Goal: Find specific page/section: Find specific page/section

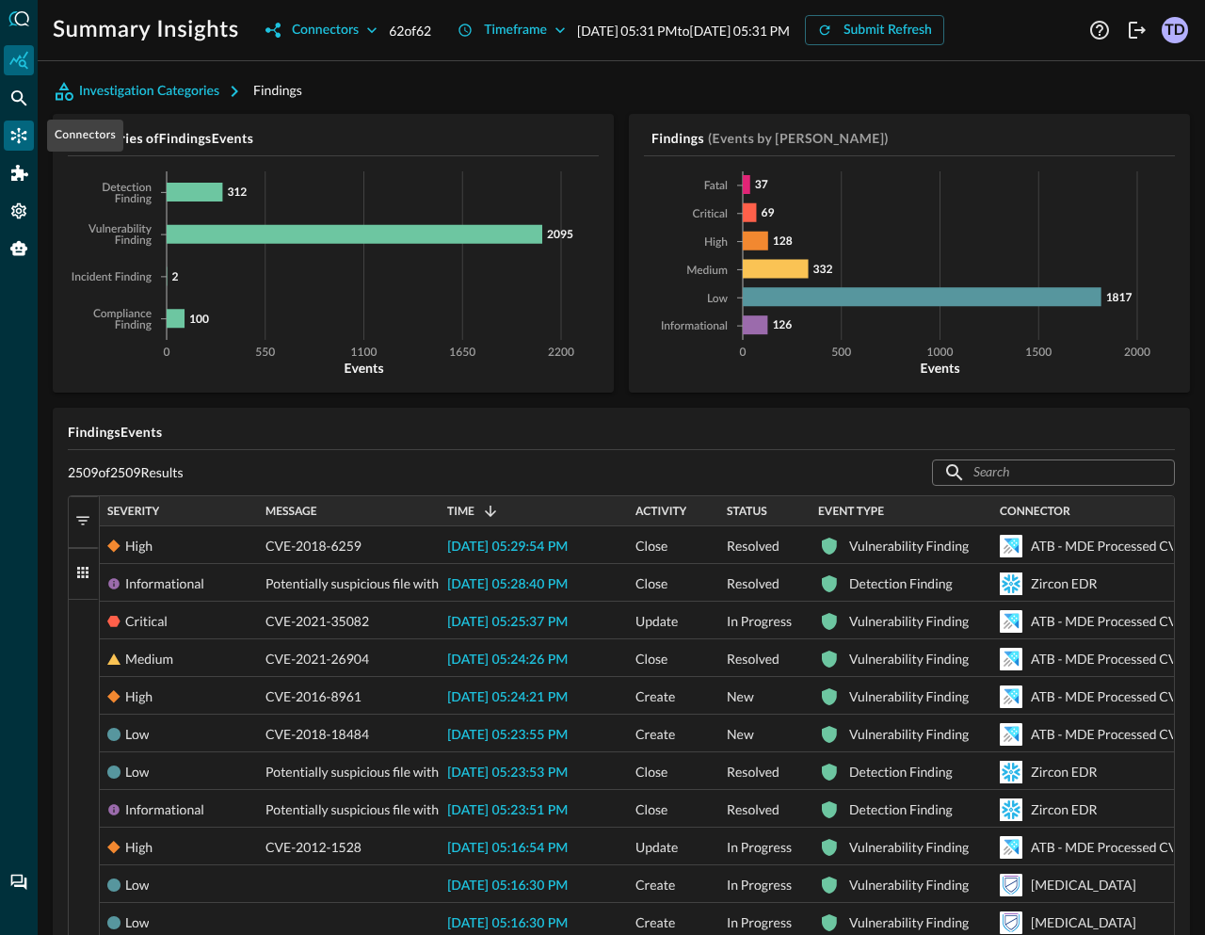
click at [24, 133] on icon "Connectors" at bounding box center [19, 136] width 16 height 16
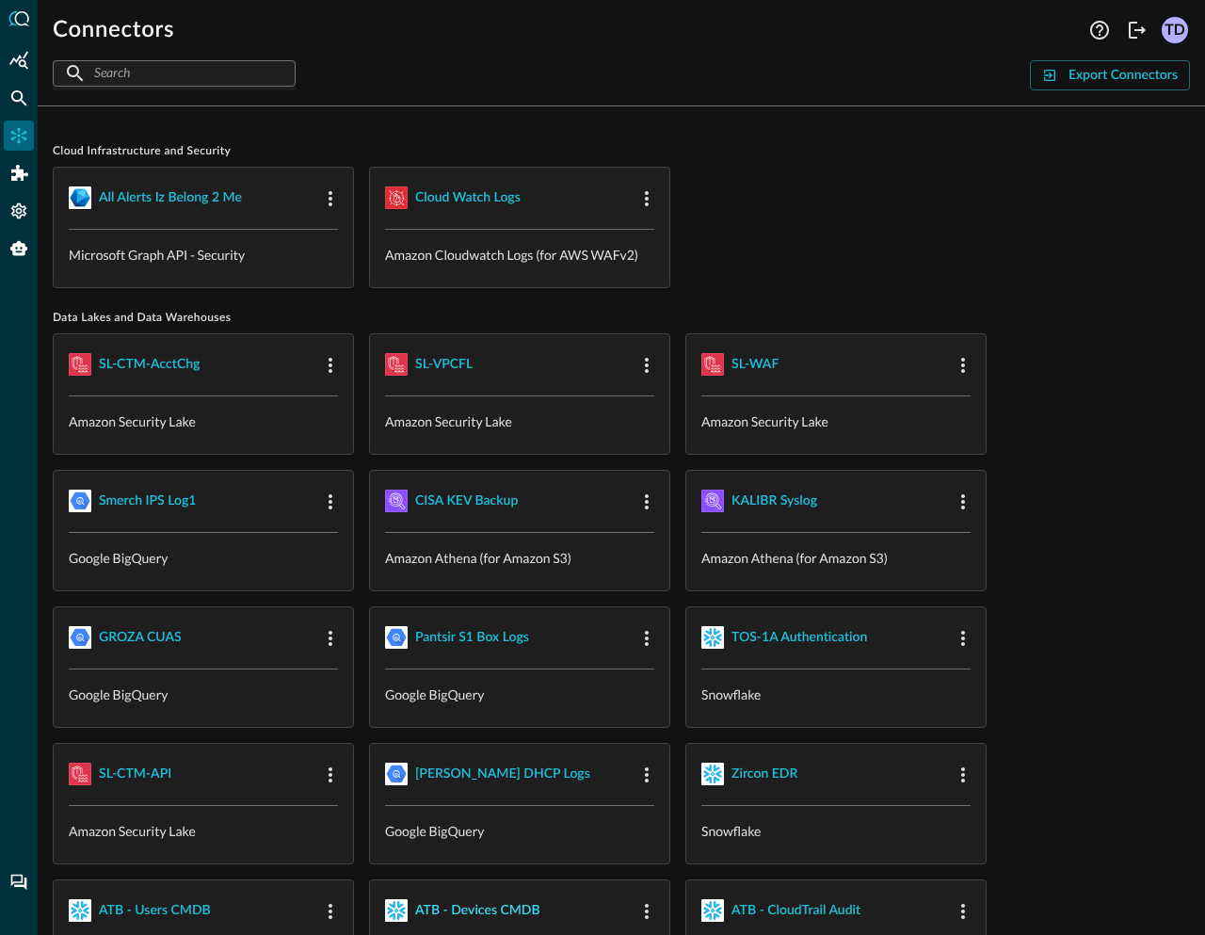
scroll to position [2, 0]
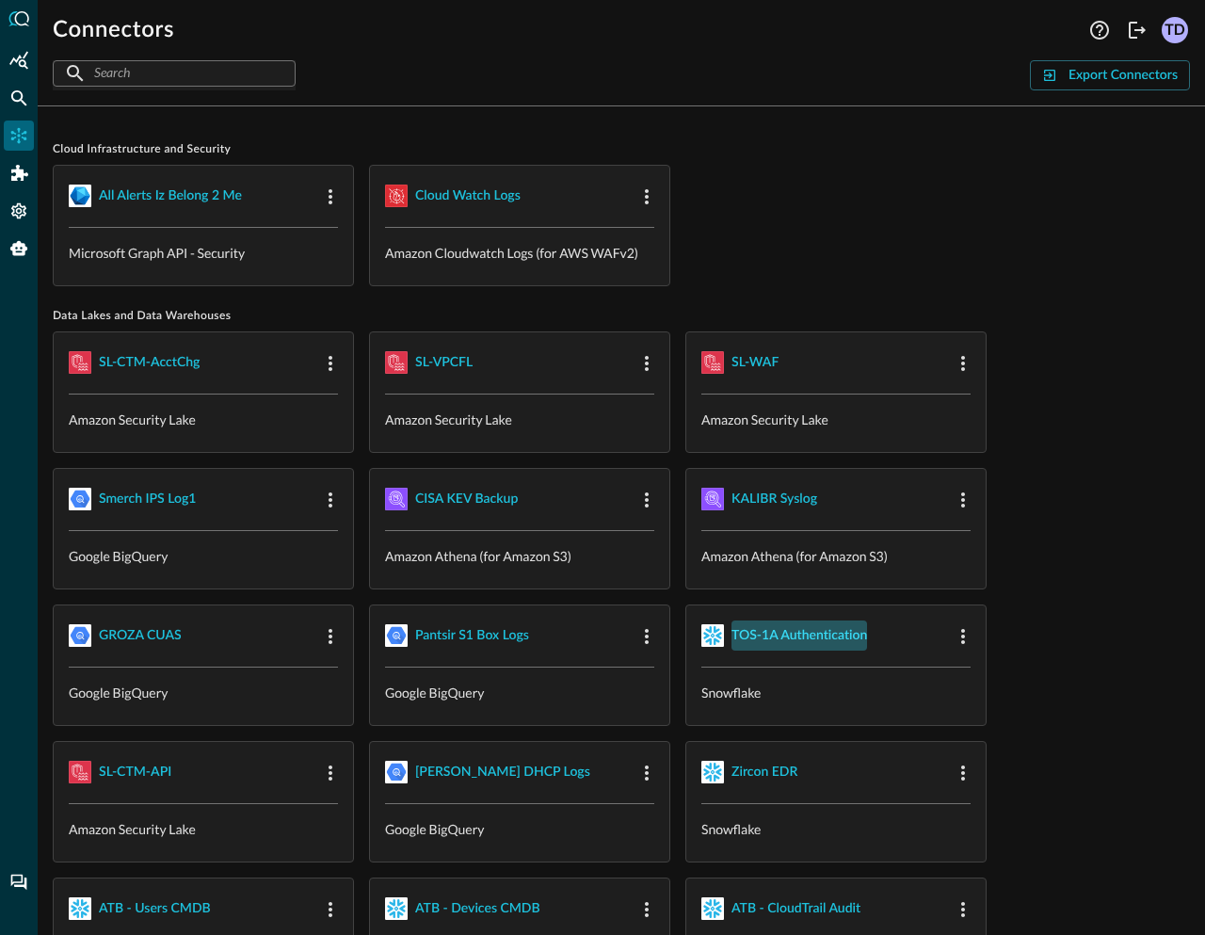
click at [811, 635] on div "TOS-1A Authentication" at bounding box center [800, 636] width 136 height 24
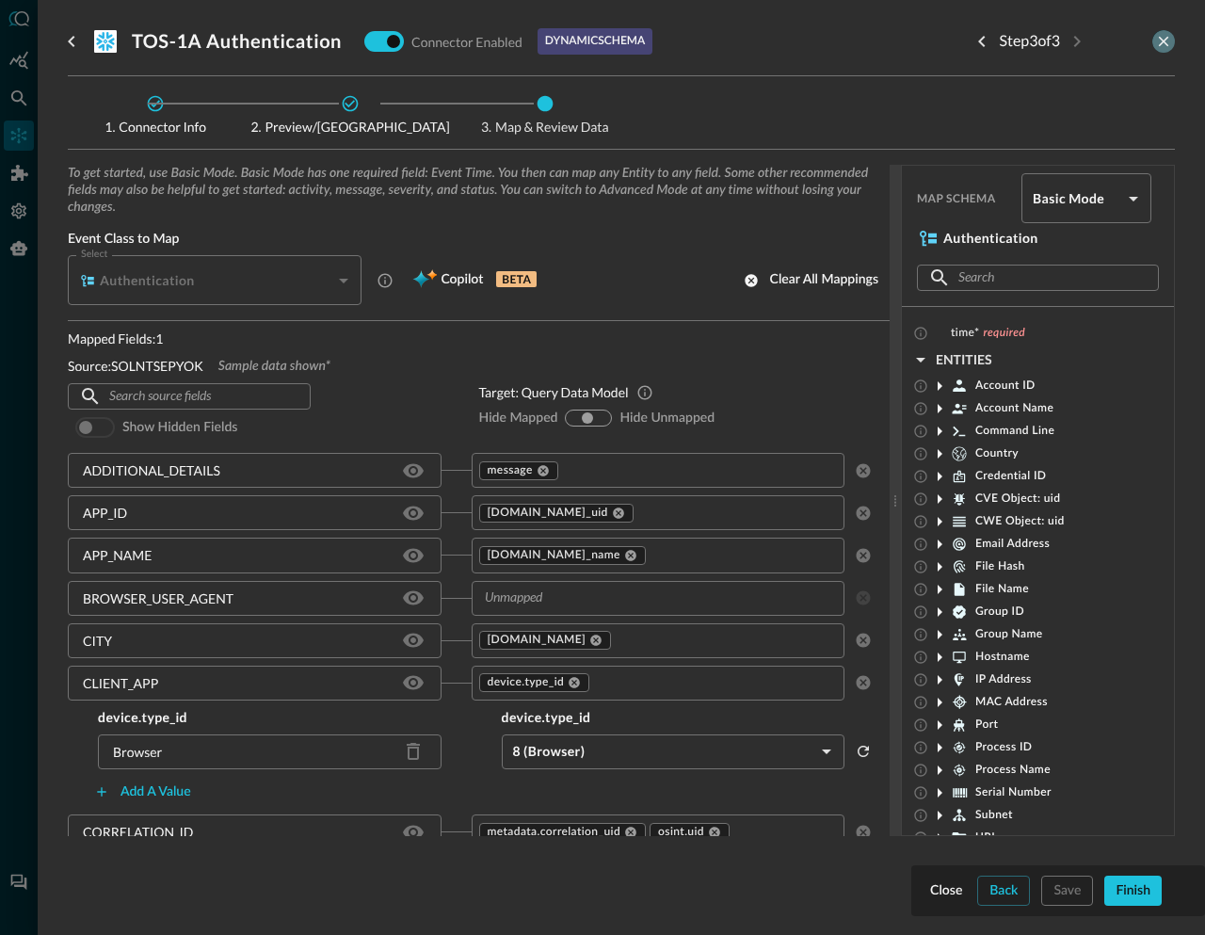
click at [1167, 35] on icon "close-drawer" at bounding box center [1163, 41] width 17 height 17
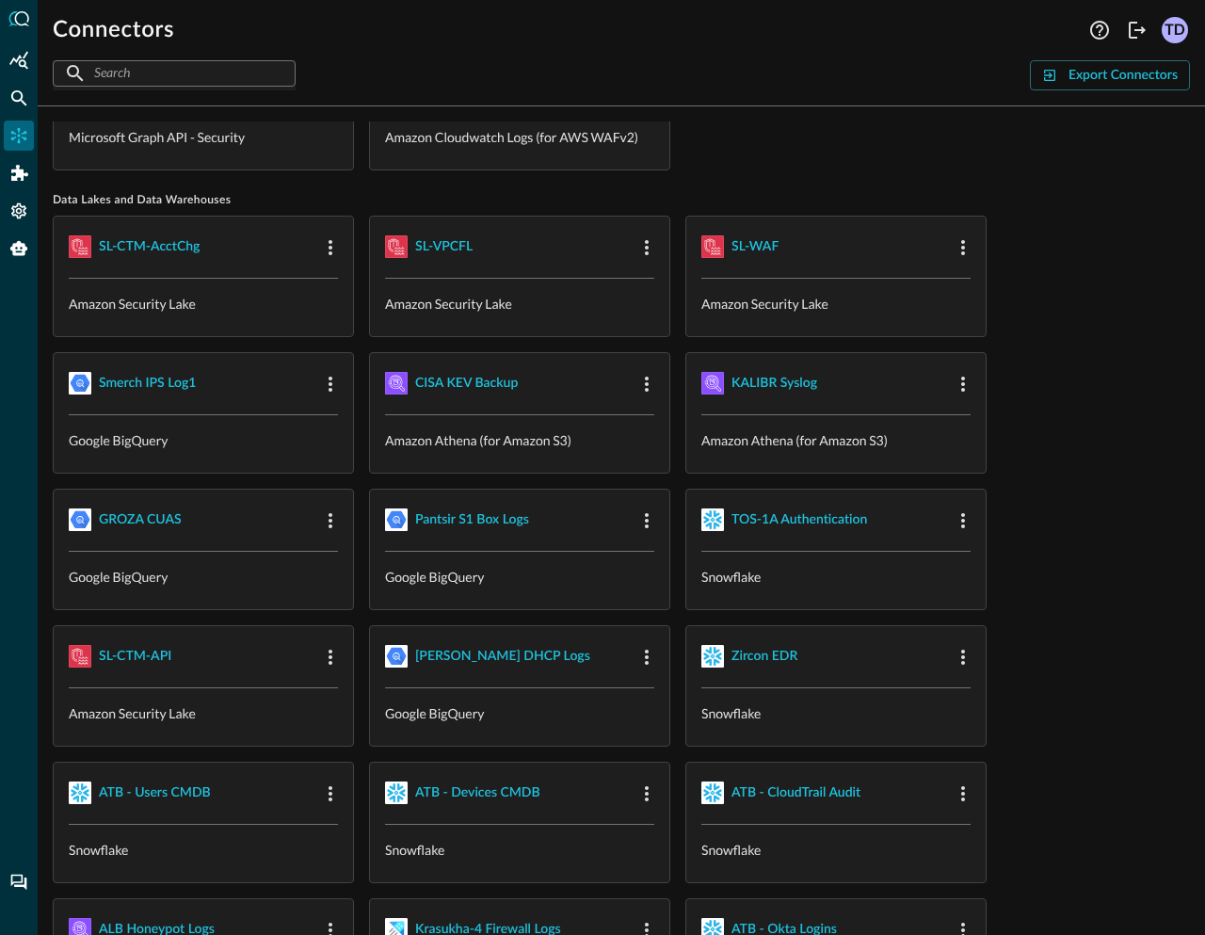
scroll to position [122, 0]
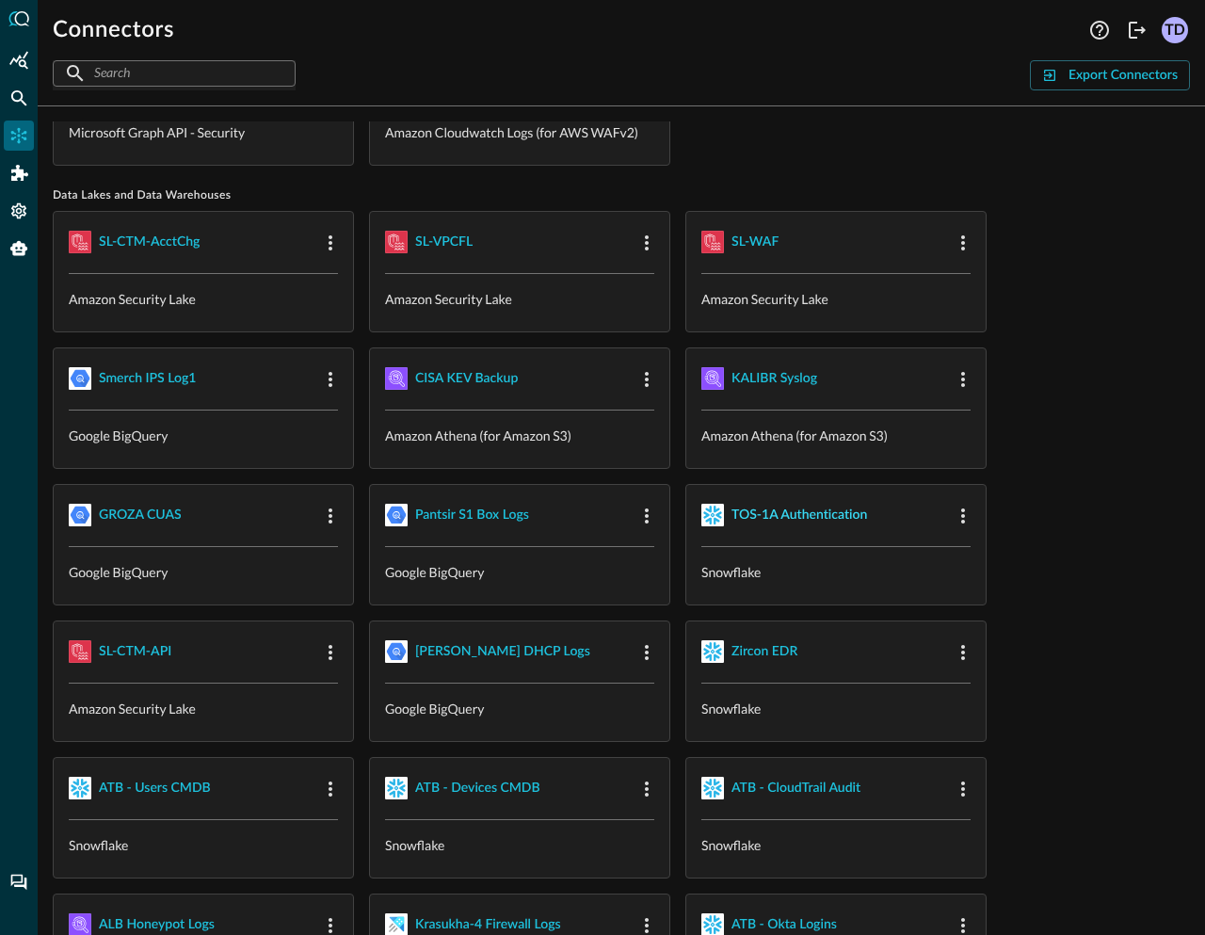
click at [819, 522] on div "TOS-1A Authentication" at bounding box center [800, 516] width 136 height 24
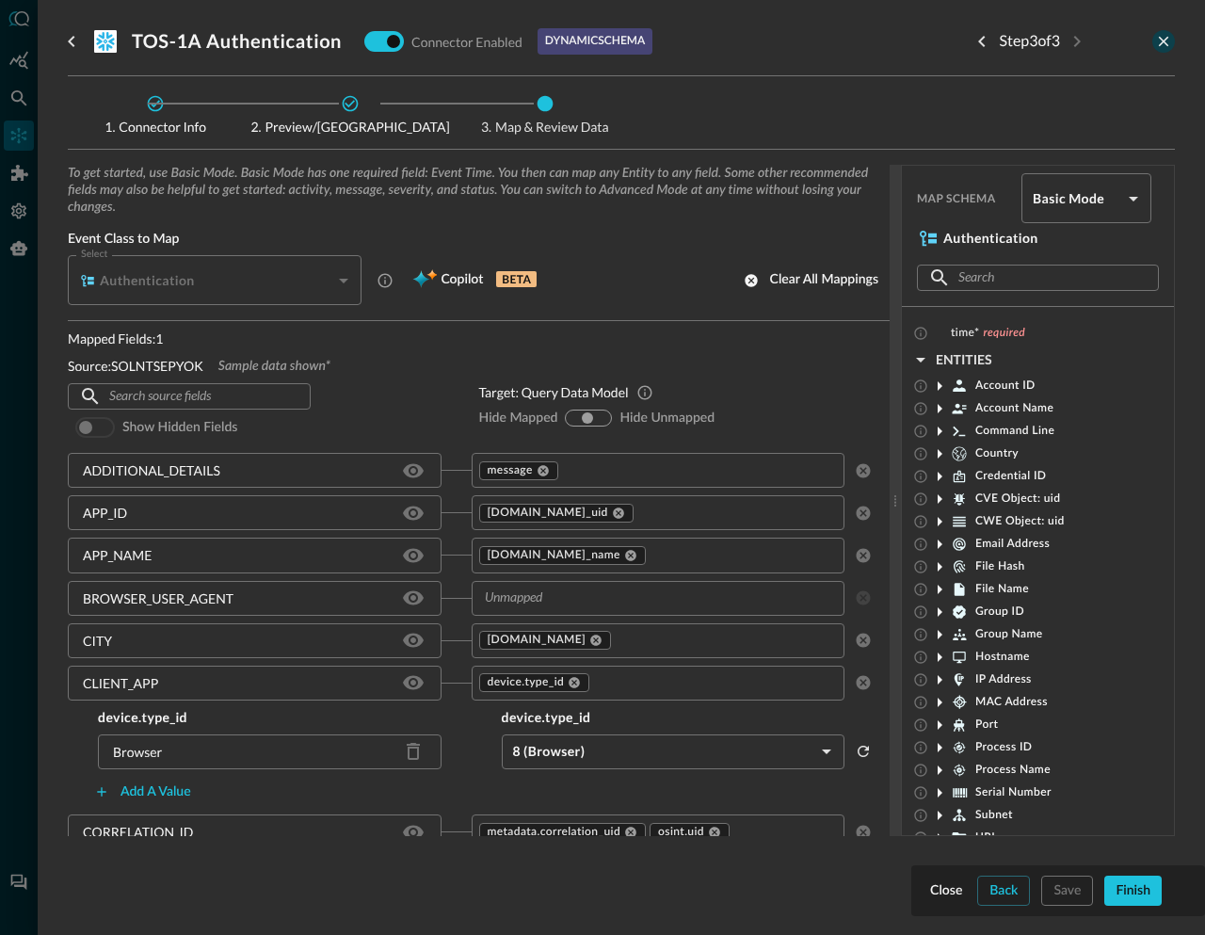
click at [1169, 39] on icon "close-drawer" at bounding box center [1163, 41] width 17 height 17
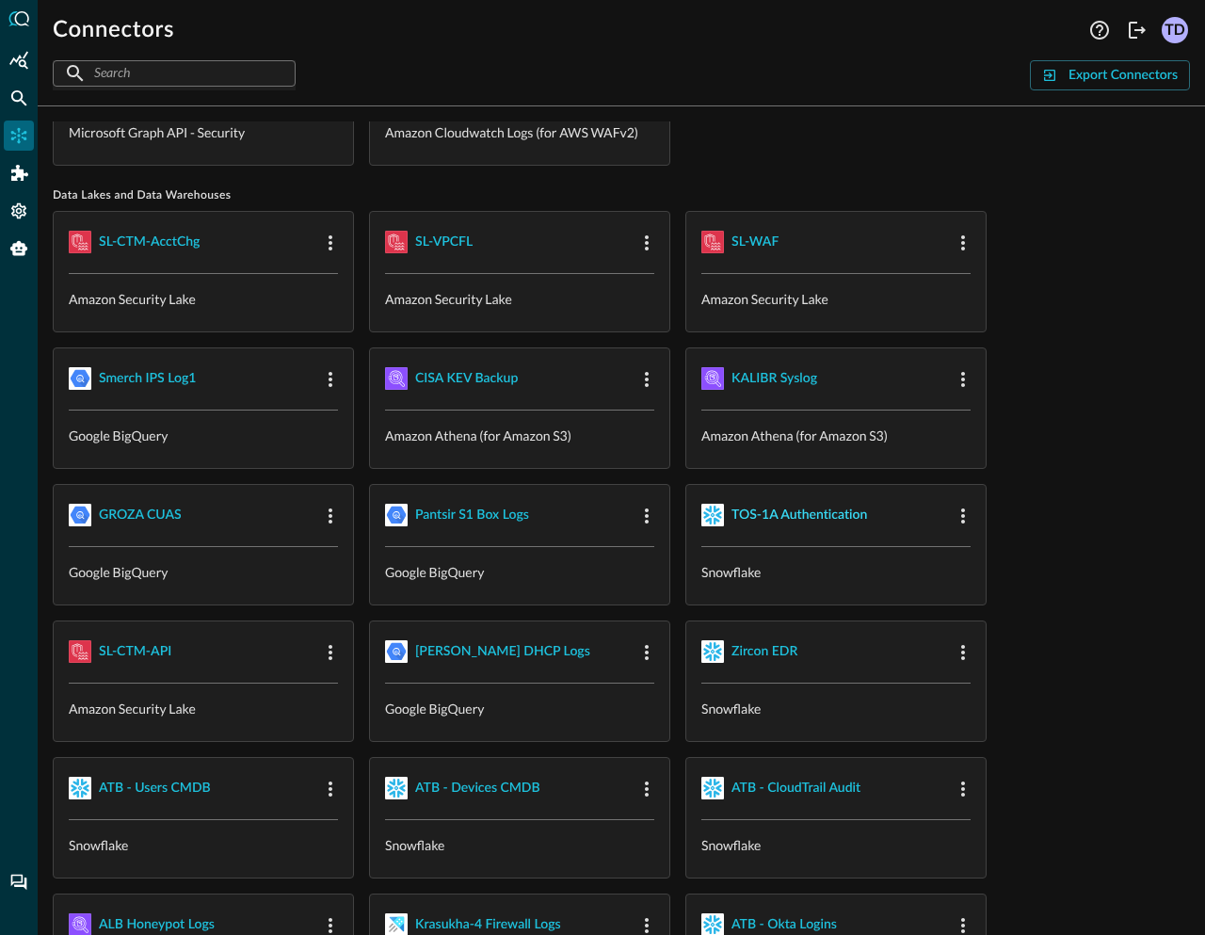
click at [805, 516] on div "TOS-1A Authentication" at bounding box center [800, 516] width 136 height 24
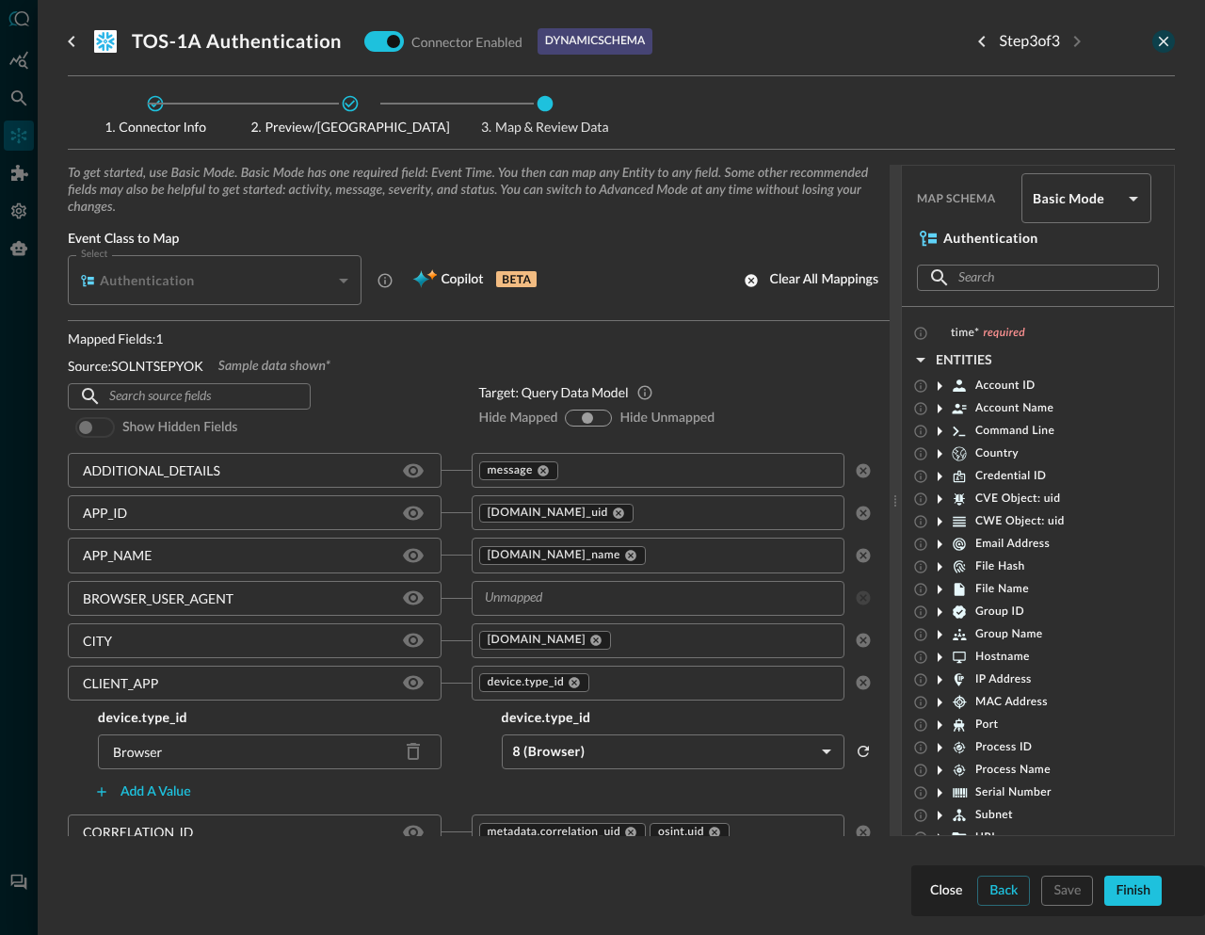
click at [1166, 44] on icon "close-drawer" at bounding box center [1164, 42] width 10 height 10
